Goal: Information Seeking & Learning: Check status

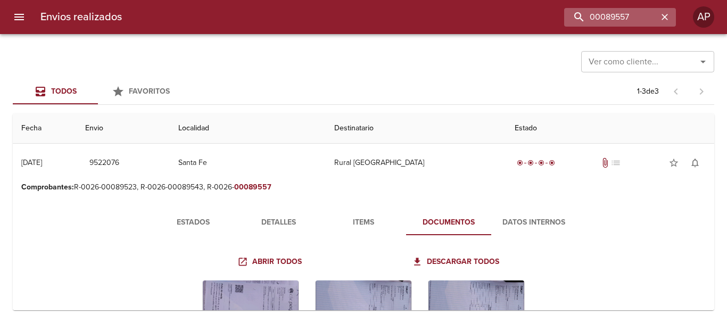
click at [669, 11] on div "00089557" at bounding box center [620, 17] width 112 height 19
drag, startPoint x: 629, startPoint y: 17, endPoint x: 494, endPoint y: 17, distance: 135.1
click at [494, 17] on div "00089557" at bounding box center [402, 17] width 545 height 19
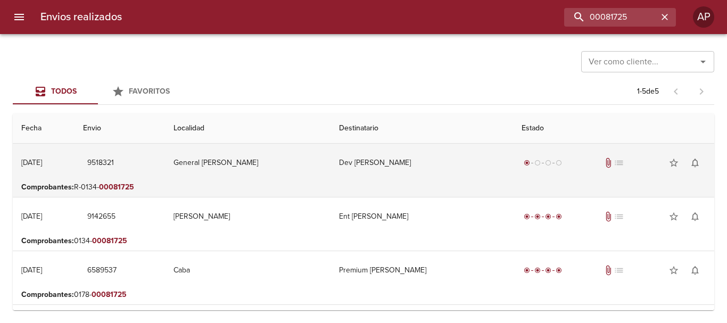
click at [366, 166] on td "Dev [PERSON_NAME]" at bounding box center [421, 163] width 182 height 38
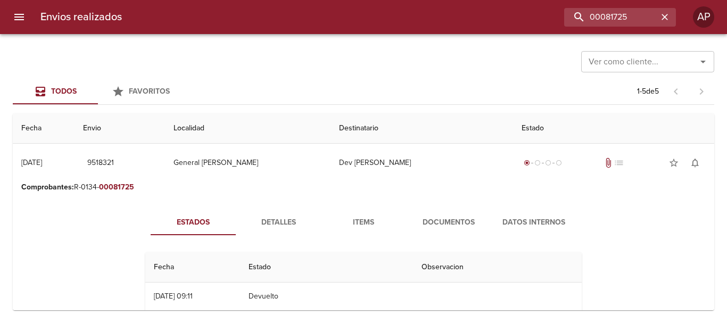
click at [426, 217] on span "Documentos" at bounding box center [448, 222] width 72 height 13
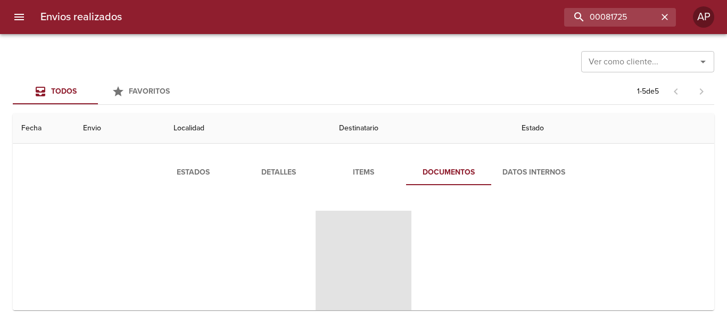
scroll to position [106, 0]
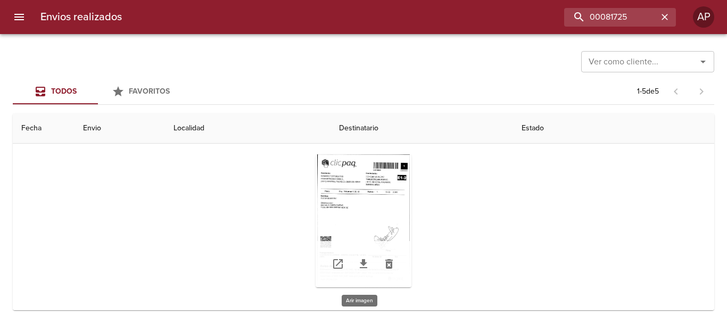
click at [355, 180] on div "Tabla de envíos del cliente" at bounding box center [363, 220] width 96 height 133
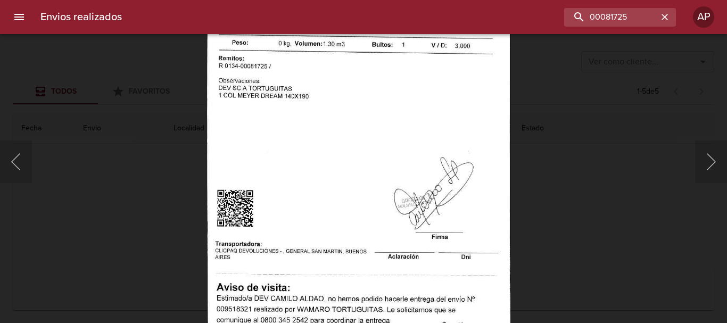
click at [559, 182] on div "Lightbox" at bounding box center [363, 161] width 727 height 323
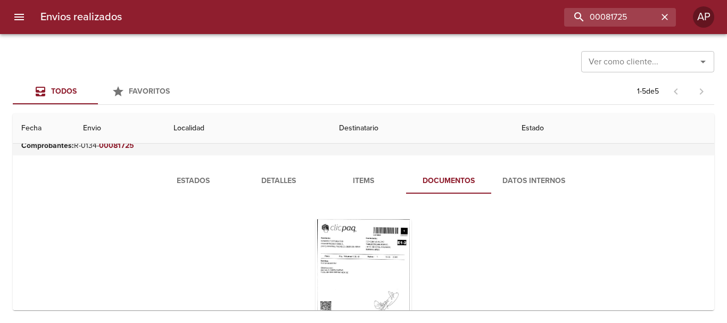
scroll to position [0, 0]
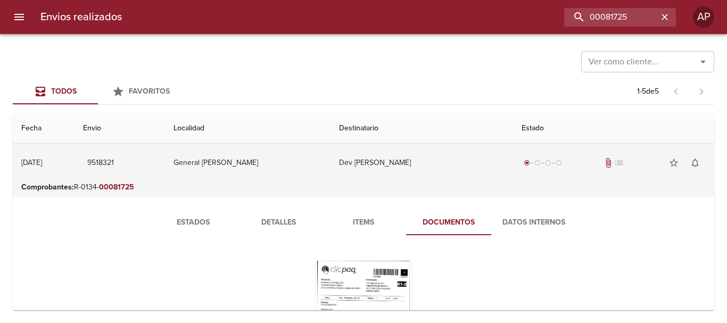
click at [399, 162] on td "Dev [PERSON_NAME]" at bounding box center [421, 163] width 182 height 38
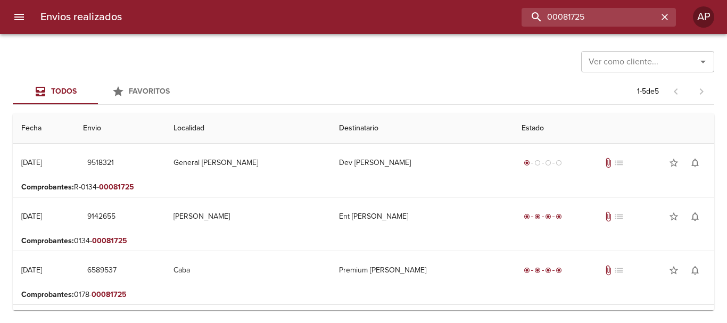
drag, startPoint x: 639, startPoint y: 20, endPoint x: 521, endPoint y: 20, distance: 118.6
click at [521, 20] on div "00081725" at bounding box center [402, 17] width 545 height 19
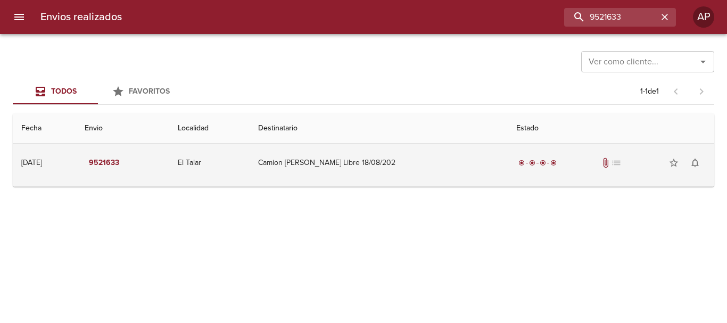
click at [453, 171] on td "Camion [PERSON_NAME] Libre 18/08/202" at bounding box center [378, 163] width 258 height 38
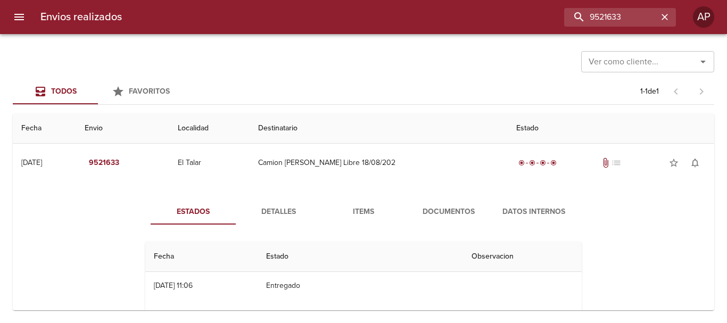
click at [460, 204] on button "Documentos" at bounding box center [448, 212] width 85 height 26
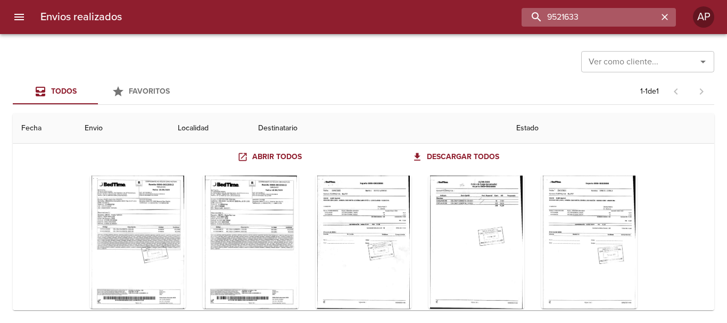
click at [628, 12] on input "9521633" at bounding box center [589, 17] width 136 height 19
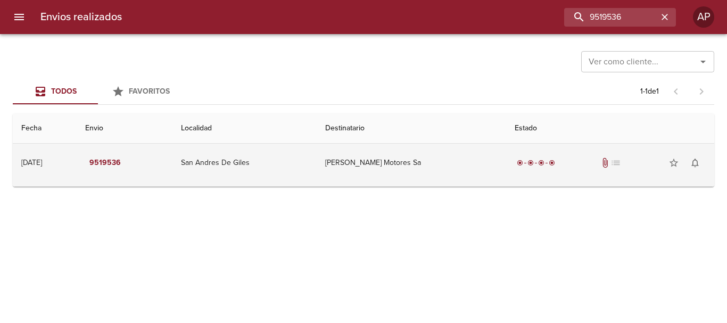
click at [575, 173] on td "radio_button_checked radio_button_checked radio_button_checked radio_button_che…" at bounding box center [610, 163] width 208 height 38
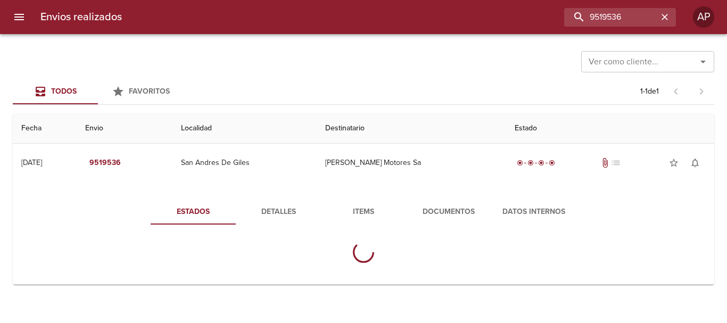
click at [439, 206] on span "Documentos" at bounding box center [448, 211] width 72 height 13
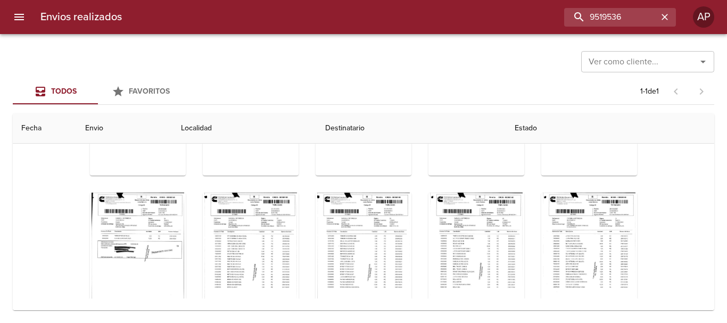
scroll to position [266, 0]
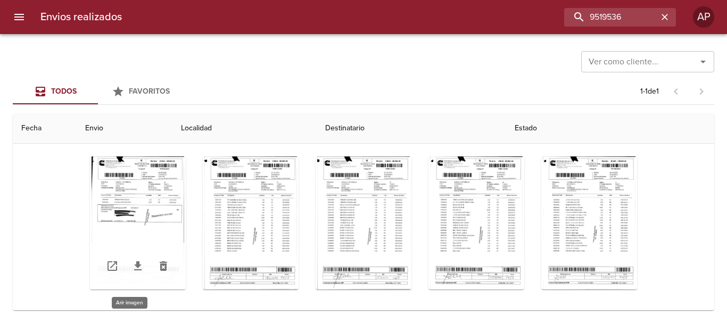
click at [157, 171] on div "Tabla de envíos del cliente" at bounding box center [138, 222] width 96 height 133
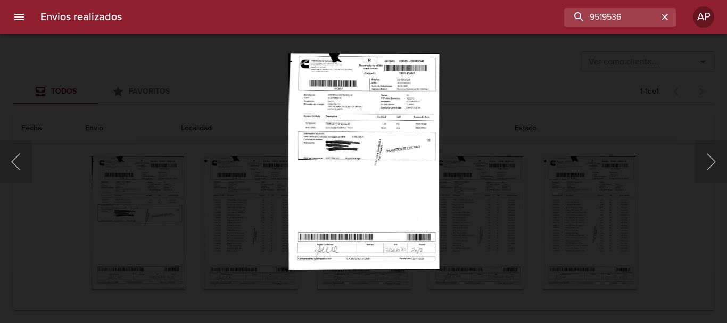
click at [512, 120] on div "Lightbox" at bounding box center [363, 161] width 727 height 323
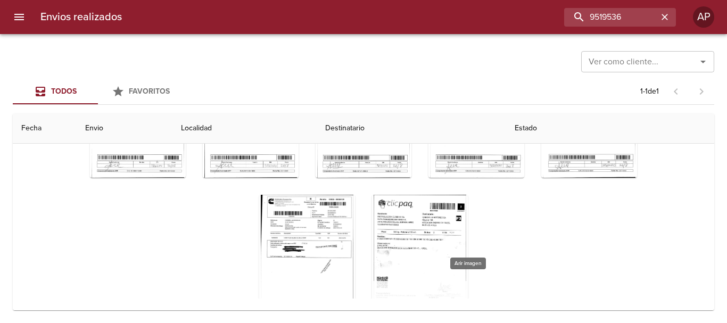
scroll to position [565, 0]
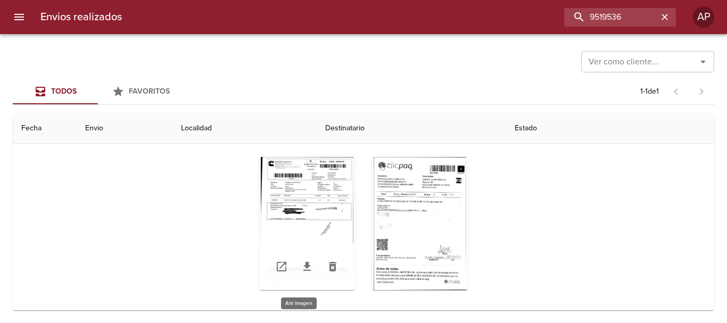
click at [318, 173] on div "Tabla de envíos del cliente" at bounding box center [307, 223] width 96 height 133
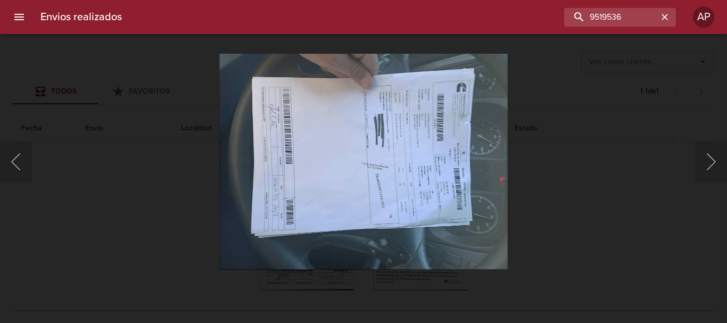
drag, startPoint x: 597, startPoint y: 153, endPoint x: 578, endPoint y: 143, distance: 21.7
click at [598, 153] on div "Lightbox" at bounding box center [363, 161] width 727 height 323
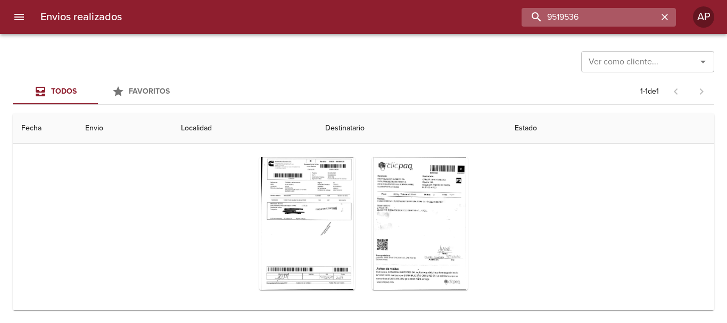
click at [639, 15] on input "9519536" at bounding box center [589, 17] width 136 height 19
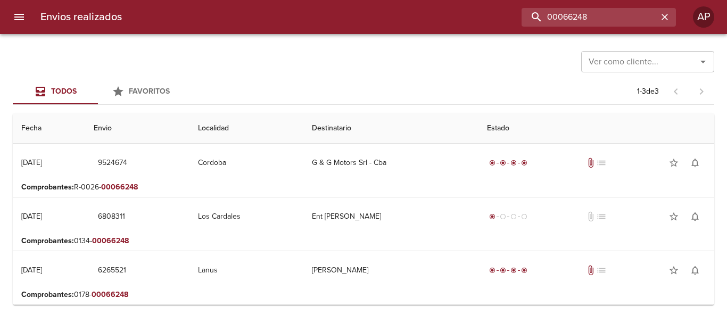
scroll to position [0, 0]
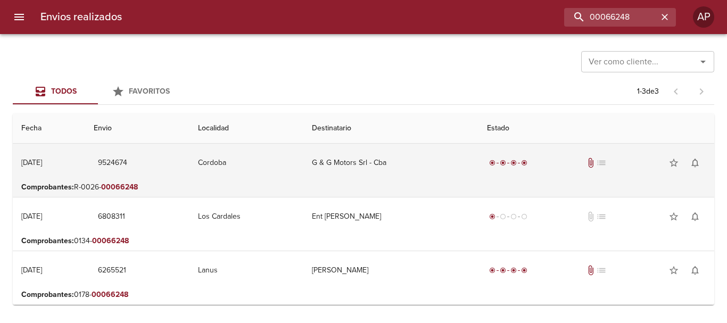
click at [430, 161] on td "G & G Motors Srl - Cba" at bounding box center [390, 163] width 175 height 38
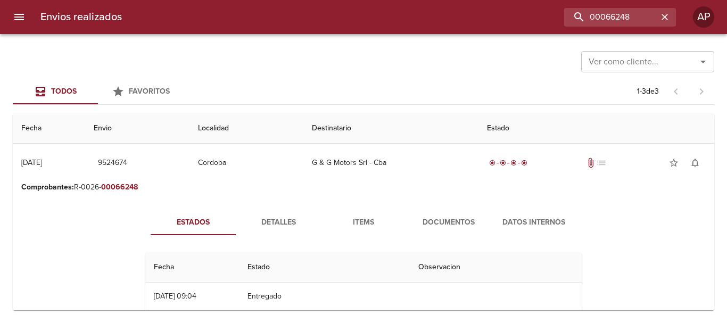
click at [457, 216] on span "Documentos" at bounding box center [448, 222] width 72 height 13
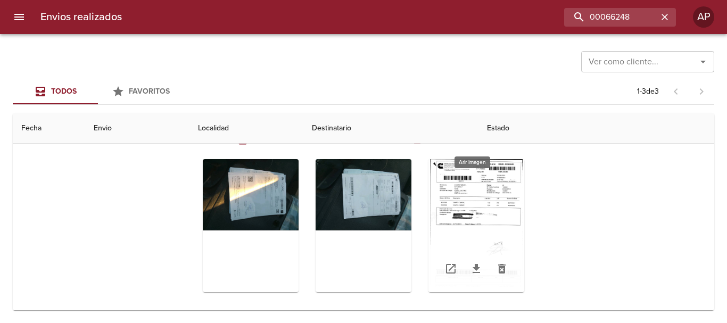
scroll to position [105, 0]
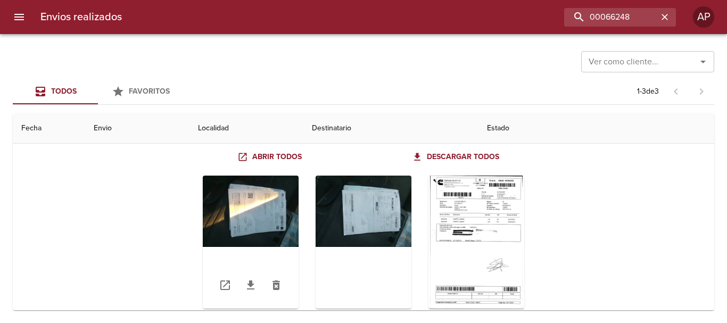
click at [278, 204] on div "Tabla de envíos del cliente" at bounding box center [251, 242] width 96 height 133
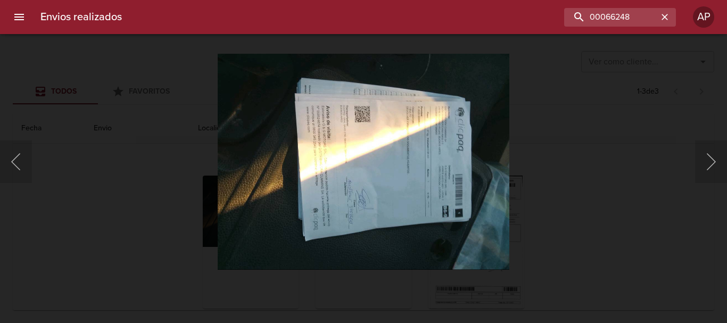
click at [605, 155] on div "Lightbox" at bounding box center [363, 161] width 727 height 323
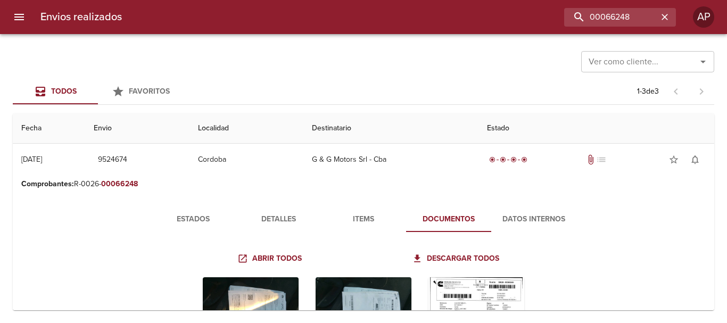
scroll to position [0, 0]
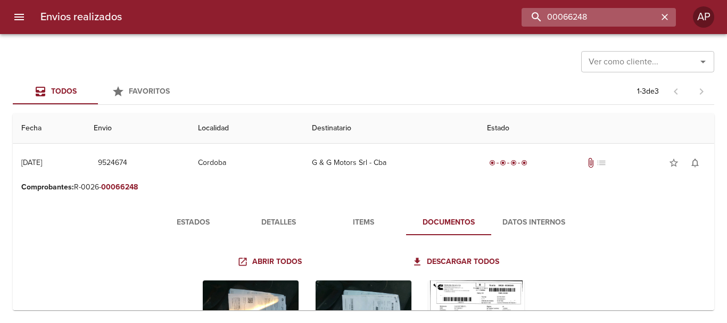
click at [636, 17] on input "00066248" at bounding box center [589, 17] width 136 height 19
type input "952452"
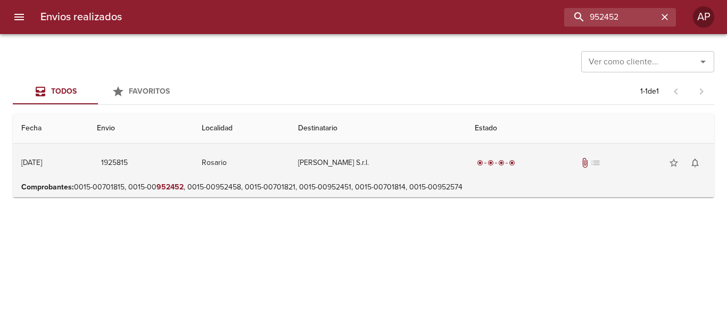
click at [542, 172] on div "radio_button_checked radio_button_checked radio_button_checked radio_button_che…" at bounding box center [589, 162] width 231 height 21
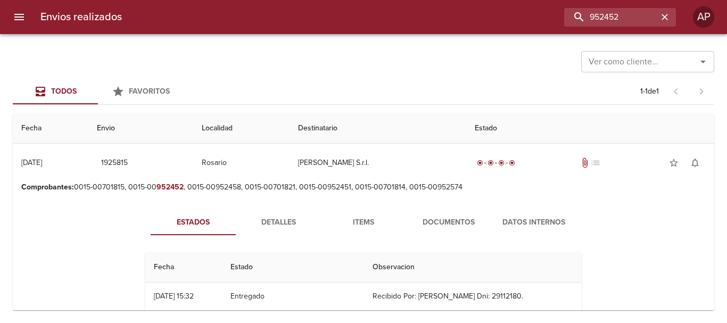
click at [465, 216] on span "Documentos" at bounding box center [448, 222] width 72 height 13
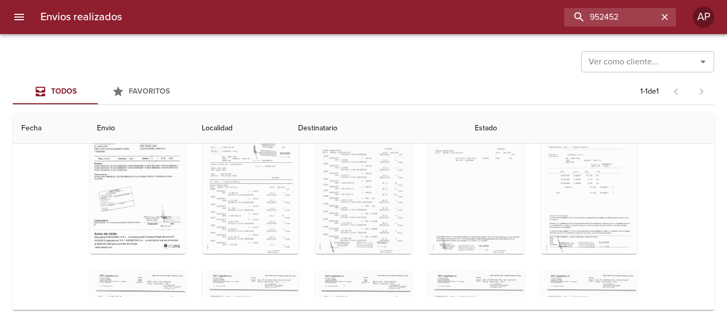
scroll to position [158, 0]
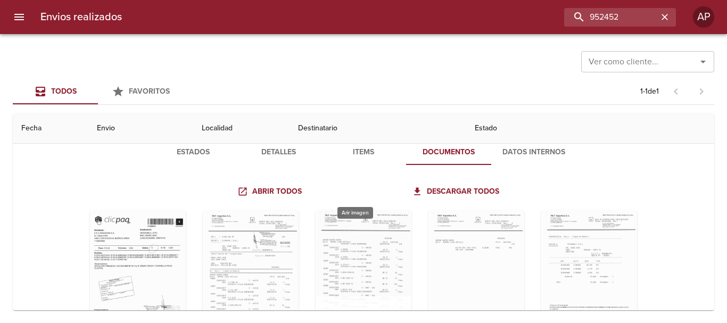
scroll to position [52, 0]
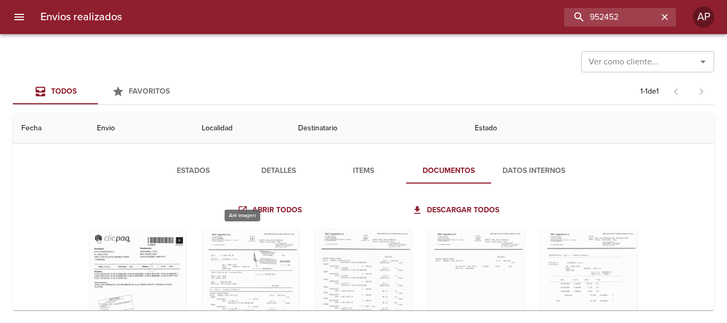
click at [224, 251] on div "Tabla de envíos del cliente" at bounding box center [251, 295] width 96 height 133
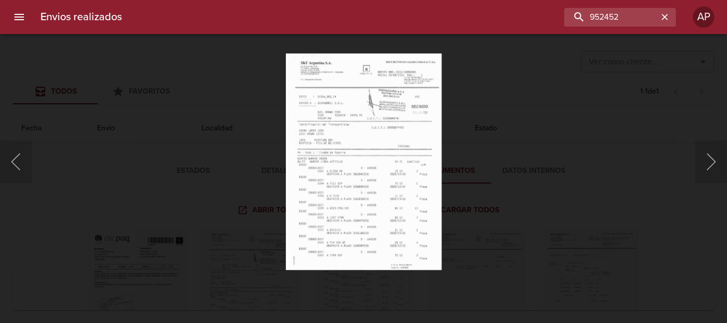
click at [206, 169] on div "Lightbox" at bounding box center [363, 161] width 727 height 323
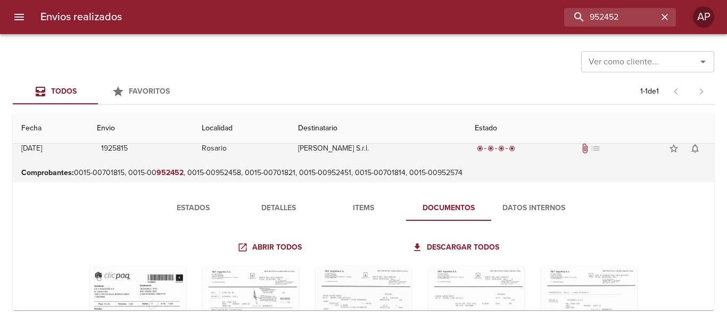
scroll to position [0, 0]
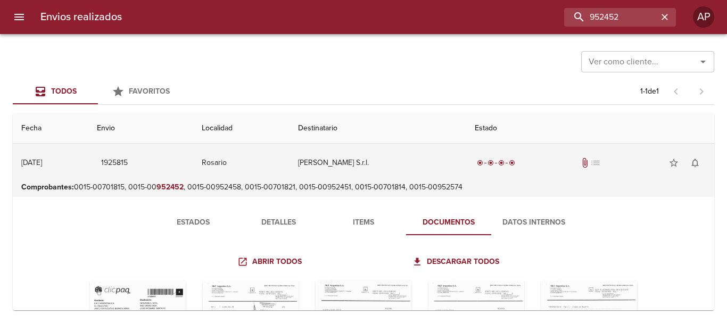
click at [421, 162] on td "[PERSON_NAME] S.r.l." at bounding box center [377, 163] width 177 height 38
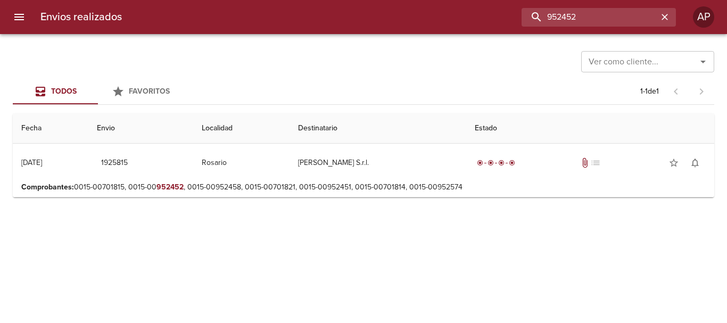
drag, startPoint x: 591, startPoint y: 15, endPoint x: 513, endPoint y: 18, distance: 78.2
click at [509, 19] on div "952452" at bounding box center [402, 17] width 545 height 19
drag, startPoint x: 581, startPoint y: 15, endPoint x: 486, endPoint y: 36, distance: 97.9
click at [486, 0] on div "Envios realizados 952452 AP Ver como cliente... Ver como cliente... Todos Favor…" at bounding box center [363, 0] width 727 height 0
click at [663, 15] on icon "button" at bounding box center [664, 17] width 6 height 6
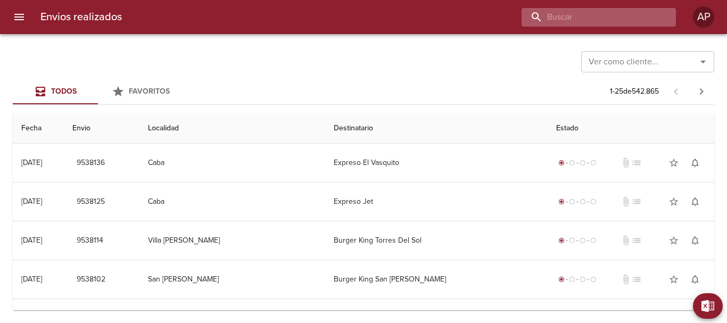
click at [615, 20] on input "buscar" at bounding box center [589, 17] width 136 height 19
type input "7"
click at [615, 11] on input "buscar" at bounding box center [589, 17] width 136 height 19
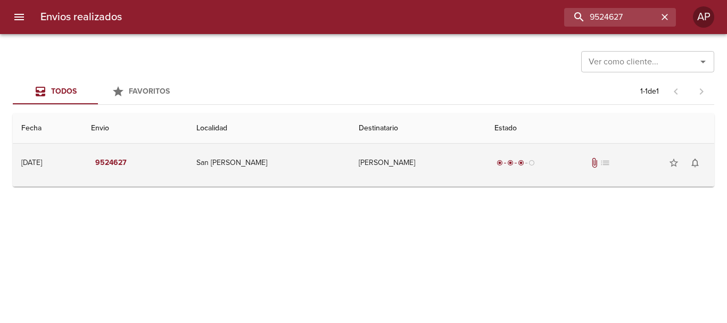
click at [420, 163] on td "Minera Andina Del Sol Srl" at bounding box center [418, 163] width 136 height 38
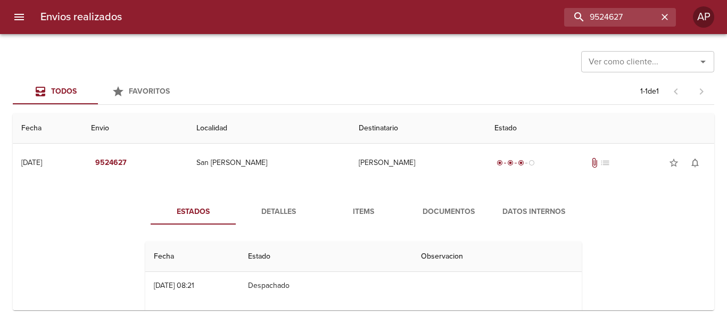
click at [442, 211] on span "Documentos" at bounding box center [448, 211] width 72 height 13
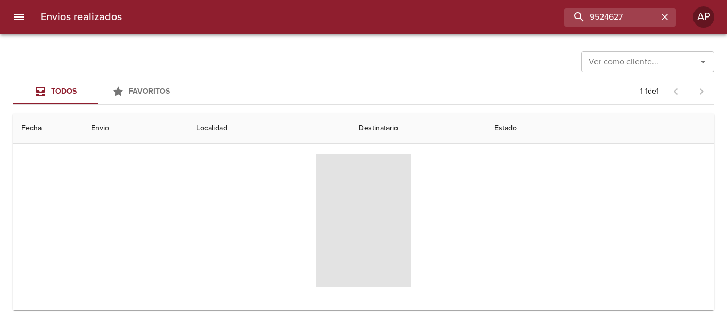
scroll to position [103, 0]
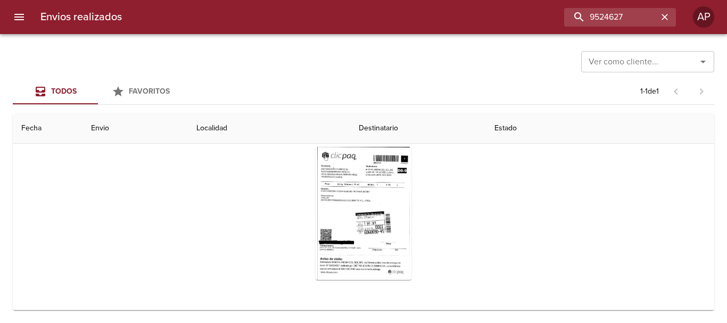
click at [470, 193] on div "Tabla de envíos del cliente" at bounding box center [363, 213] width 436 height 150
click at [648, 21] on input "9524627" at bounding box center [589, 17] width 136 height 19
type input "9"
type input "00929012"
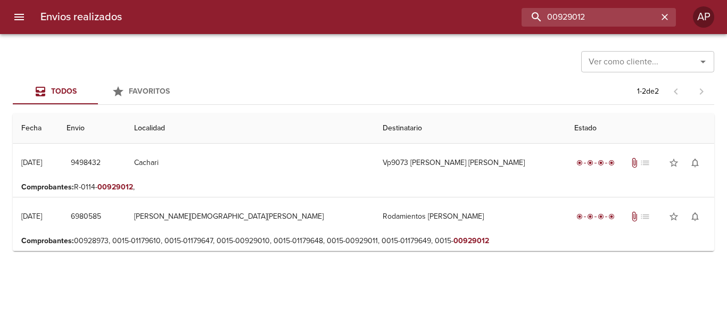
scroll to position [0, 0]
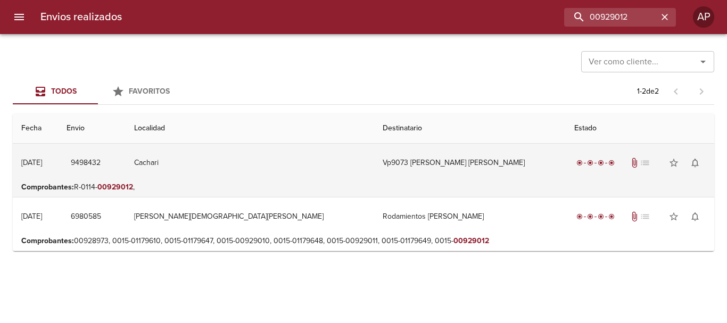
click at [486, 160] on td "Vp9073 Melina Alejandra Borda" at bounding box center [469, 163] width 191 height 38
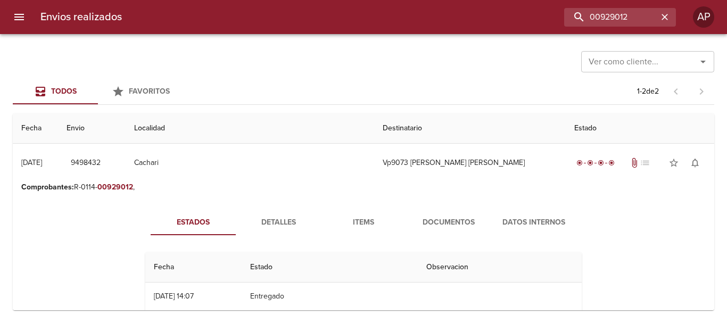
click at [470, 219] on span "Documentos" at bounding box center [448, 222] width 72 height 13
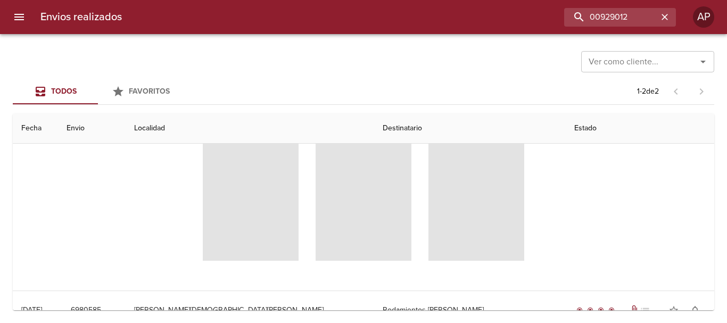
scroll to position [136, 0]
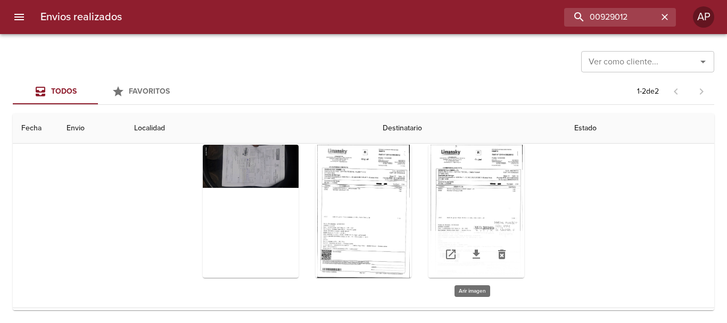
click at [463, 214] on div "Tabla de envíos del cliente" at bounding box center [476, 211] width 96 height 133
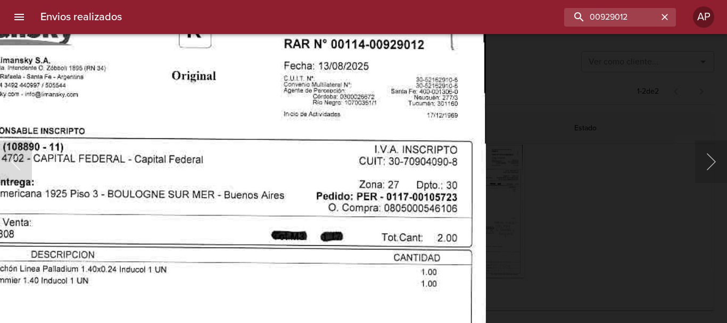
click at [562, 181] on div "Lightbox" at bounding box center [363, 161] width 727 height 323
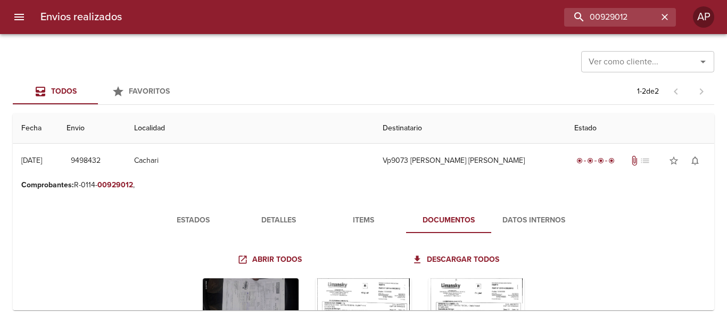
scroll to position [0, 0]
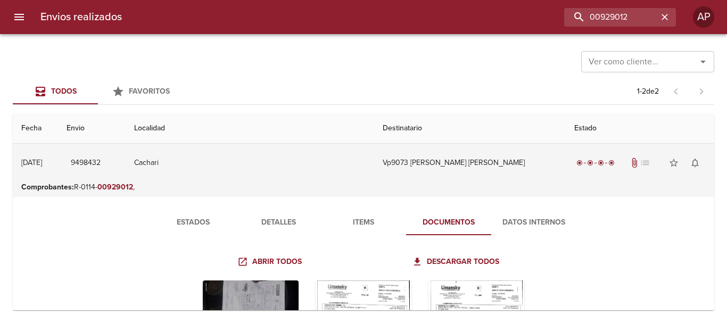
click at [385, 162] on td "Vp9073 Melina Alejandra Borda" at bounding box center [469, 163] width 191 height 38
